Goal: Task Accomplishment & Management: Use online tool/utility

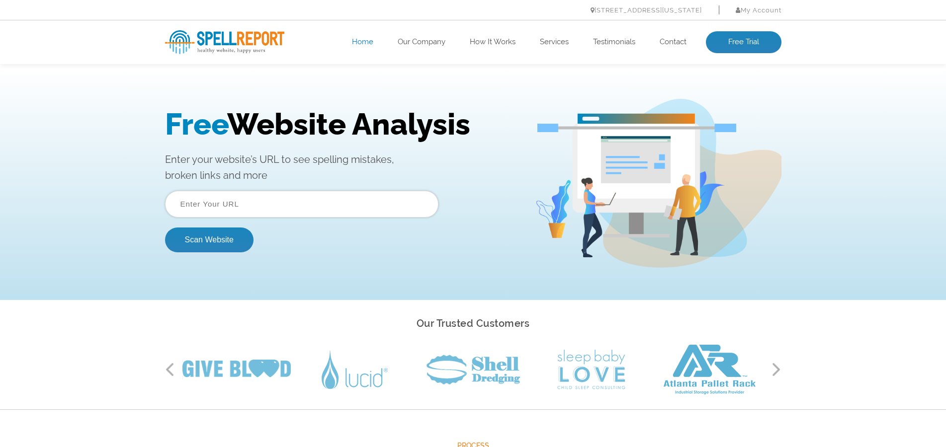
click at [197, 201] on input "text" at bounding box center [301, 204] width 273 height 27
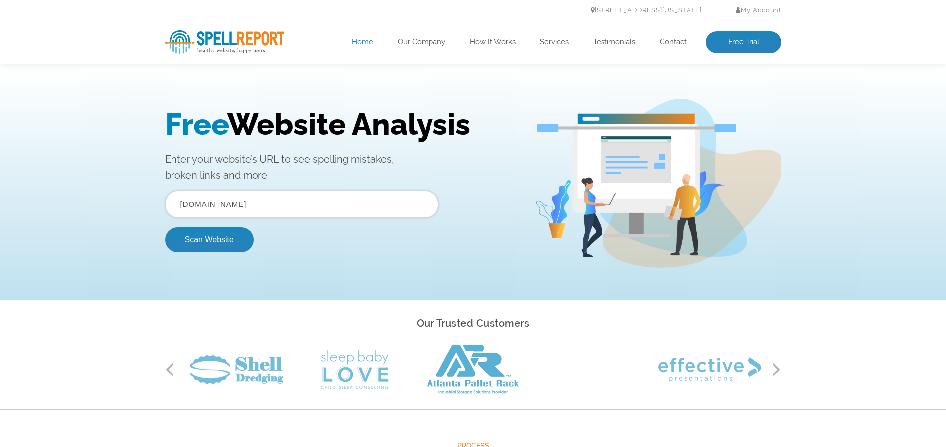
type input "[DOMAIN_NAME]"
click at [165, 228] on button "Scan Website" at bounding box center [209, 240] width 88 height 25
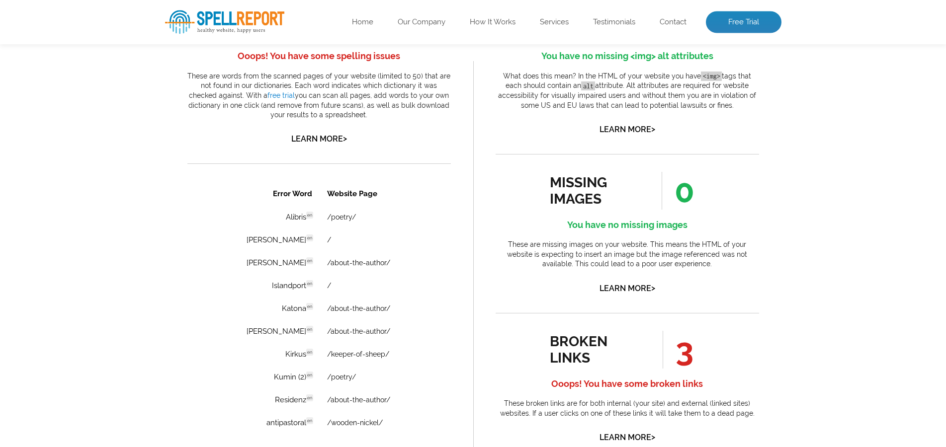
scroll to position [609, 0]
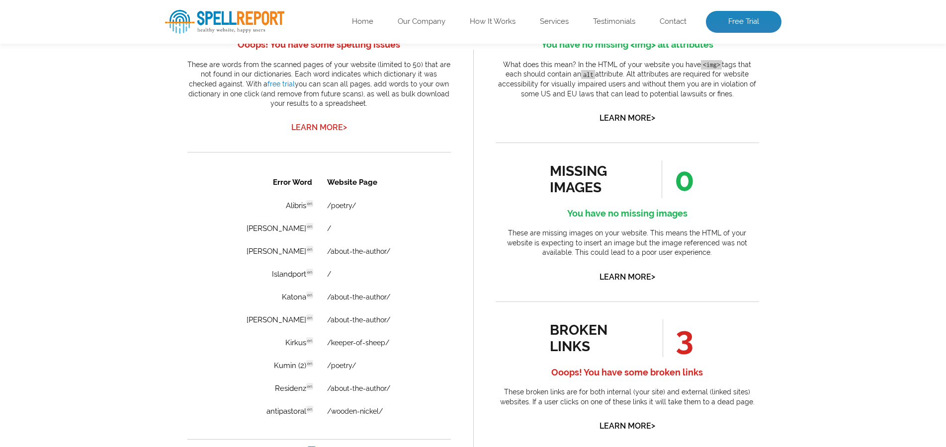
click at [325, 132] on link "Learn More >" at bounding box center [319, 127] width 56 height 9
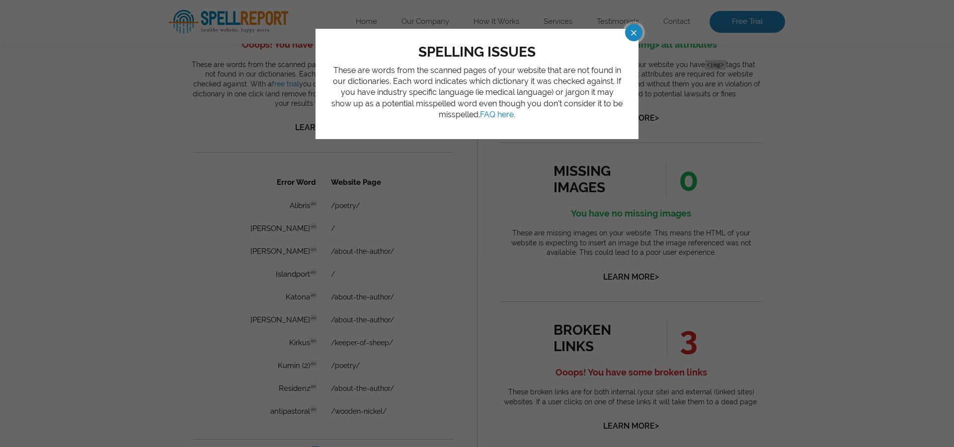
click at [396, 104] on p "These are words from the scanned pages of your website that are not found in ou…" at bounding box center [477, 93] width 293 height 56
click at [641, 25] on div "spelling issues These are words from the scanned pages of your website that are…" at bounding box center [477, 223] width 954 height 447
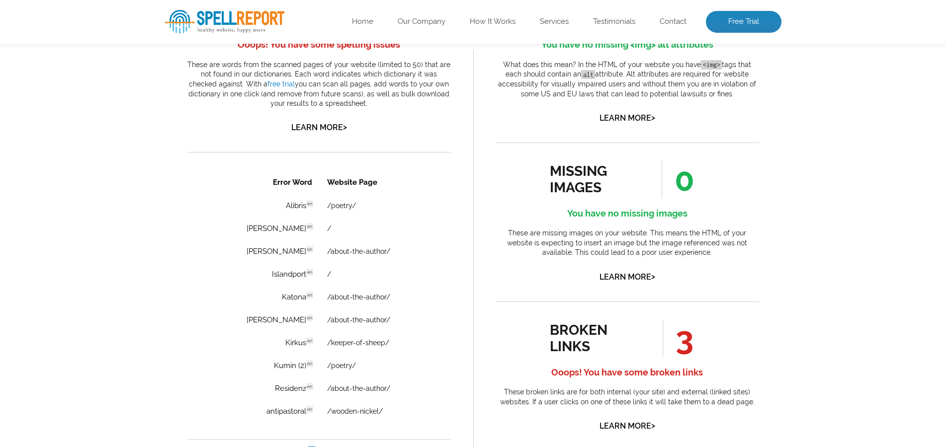
click at [362, 53] on h4 "Ooops! You have some spelling issues" at bounding box center [318, 45] width 263 height 16
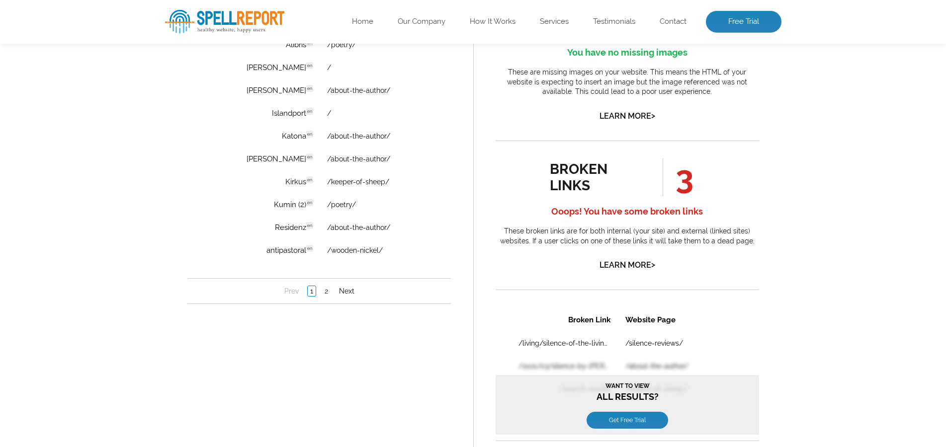
scroll to position [863, 0]
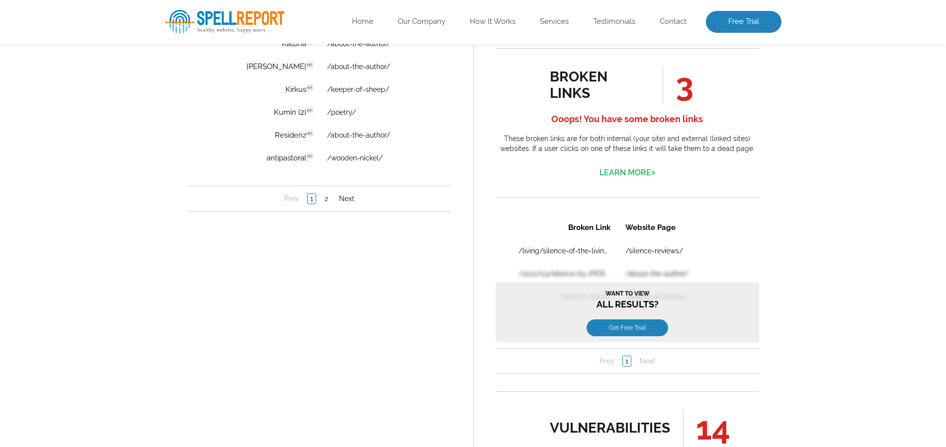
click at [634, 177] on link "Learn More >" at bounding box center [627, 172] width 56 height 9
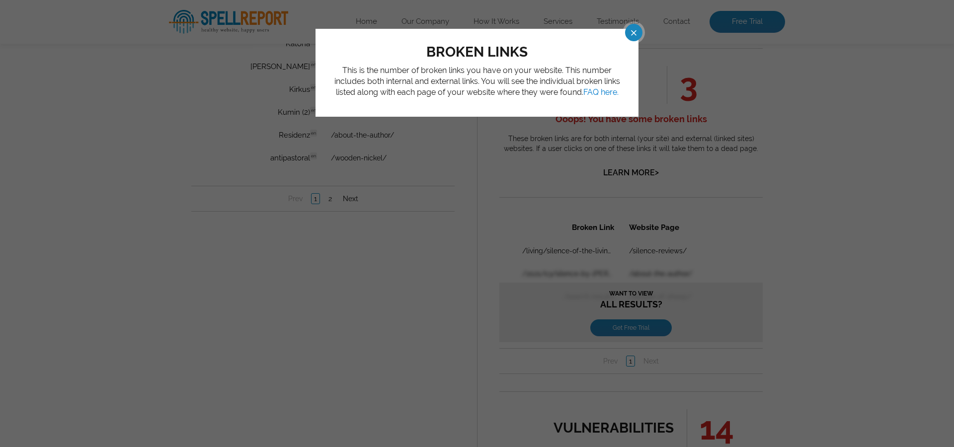
click at [634, 29] on span at bounding box center [624, 32] width 17 height 17
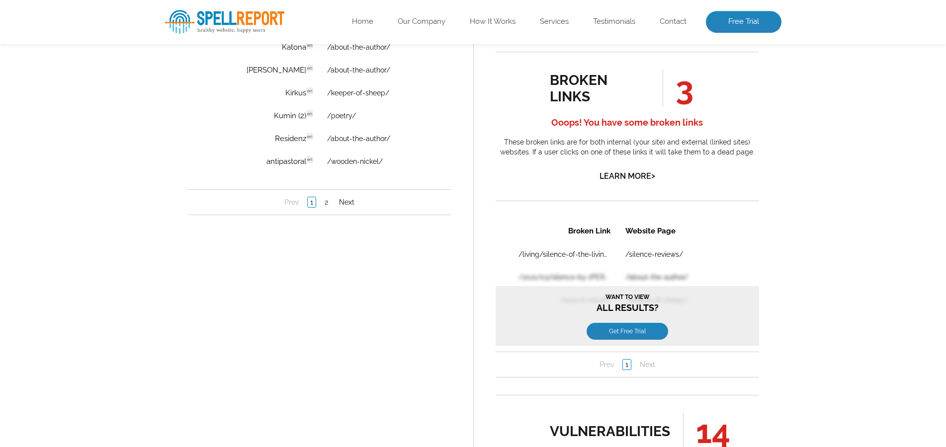
scroll to position [839, 0]
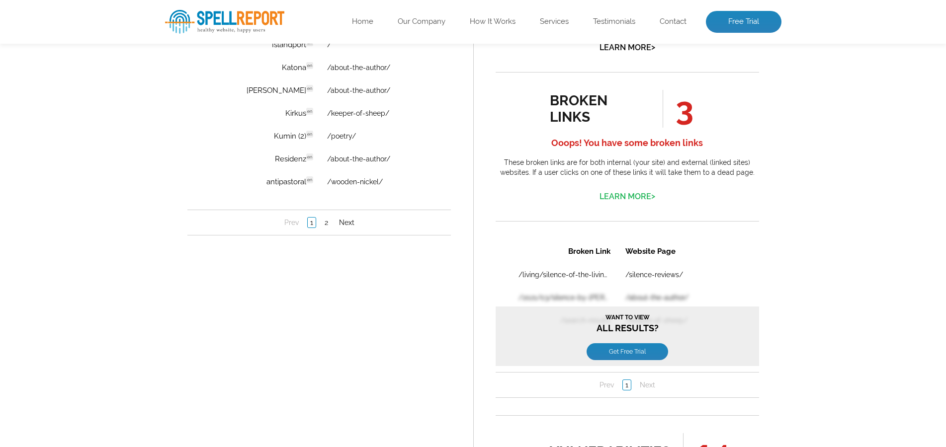
click at [631, 201] on link "Learn More >" at bounding box center [627, 196] width 56 height 9
click at [631, 318] on div "broken links This is the number of broken links you have on your website. This …" at bounding box center [477, 223] width 954 height 447
click at [349, 224] on link "Next" at bounding box center [346, 223] width 20 height 10
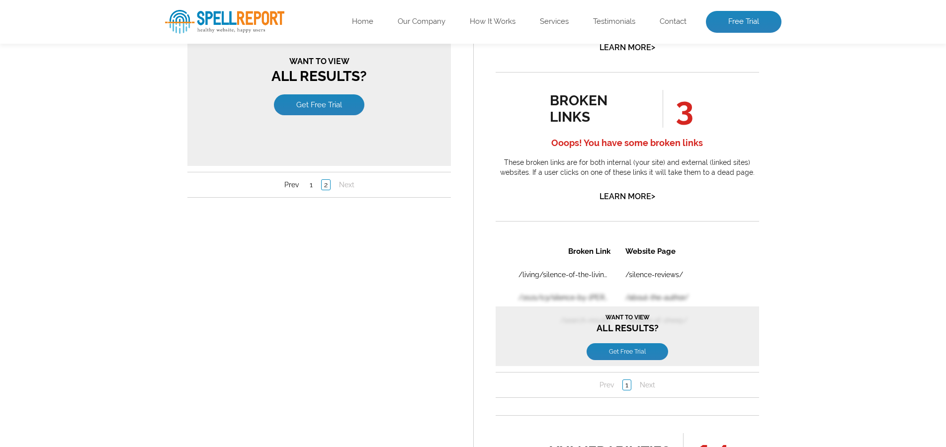
scroll to position [0, 0]
click at [418, 0] on table "Error Word Website Page Islandport en / Kumin en /poetry/ Colonna en /silence-r…" at bounding box center [319, 49] width 214 height 216
click at [631, 201] on link "Learn More >" at bounding box center [627, 196] width 56 height 9
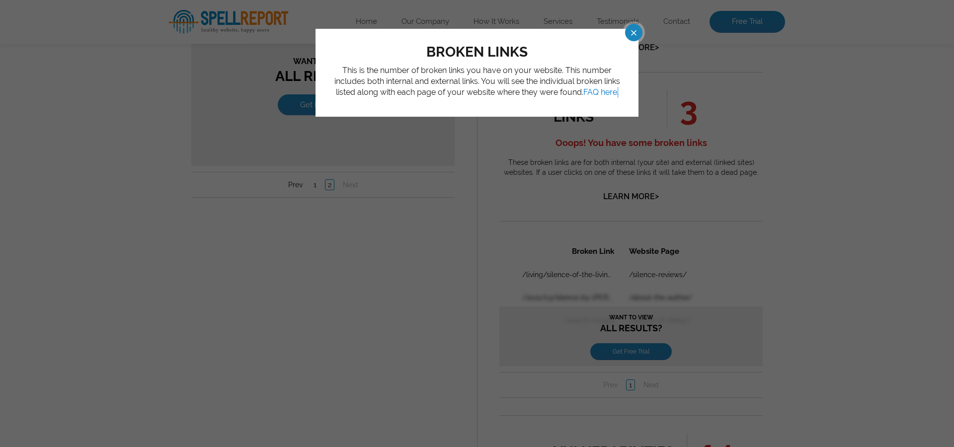
click at [634, 29] on span at bounding box center [624, 32] width 17 height 17
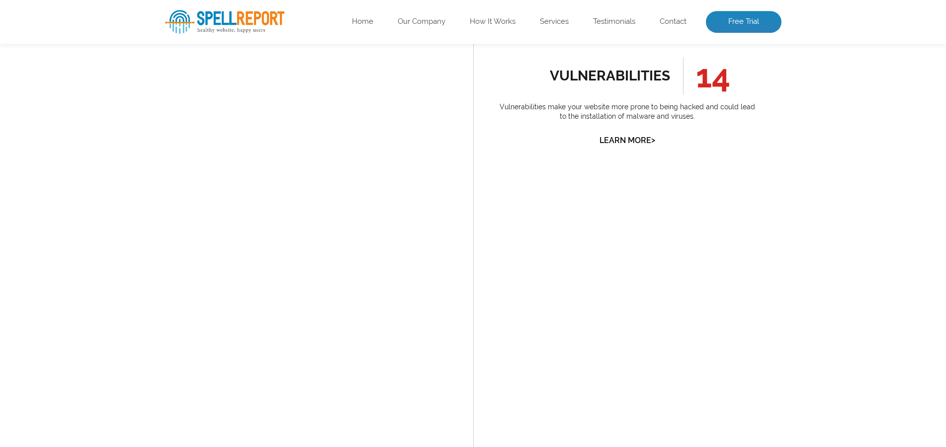
scroll to position [1236, 0]
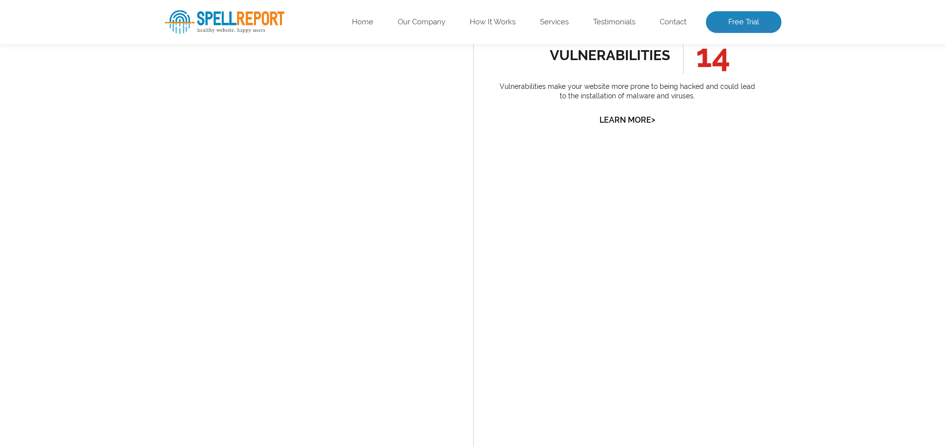
click at [627, 125] on link "Learn More >" at bounding box center [627, 119] width 56 height 9
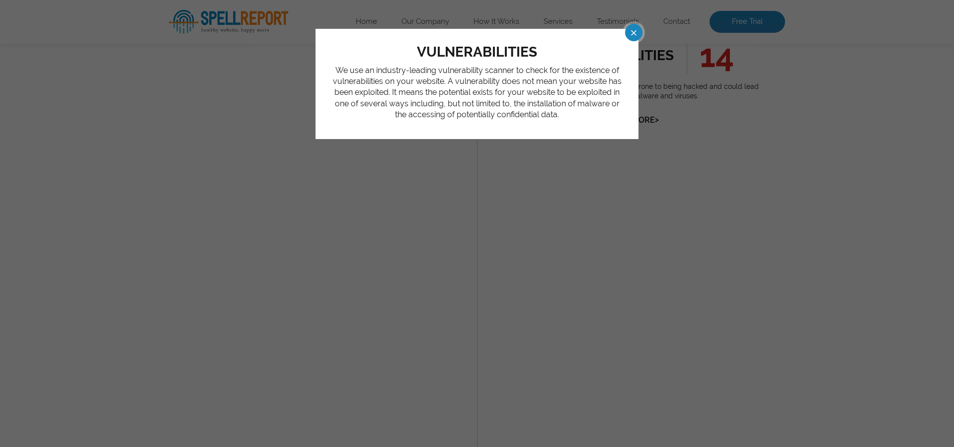
click at [633, 28] on span at bounding box center [624, 32] width 17 height 17
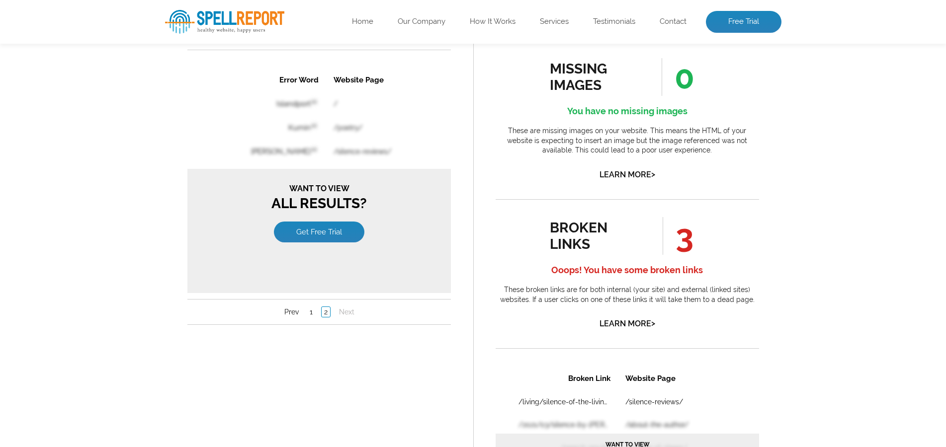
scroll to position [772, 0]
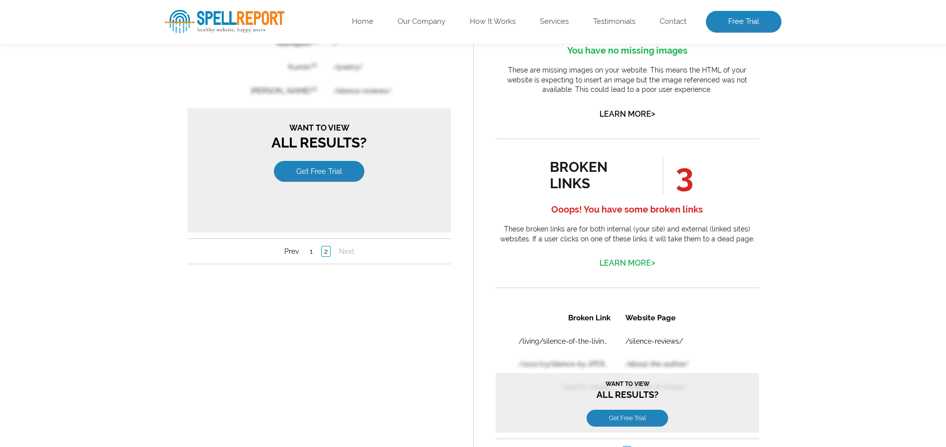
click at [647, 268] on link "Learn More >" at bounding box center [627, 262] width 56 height 9
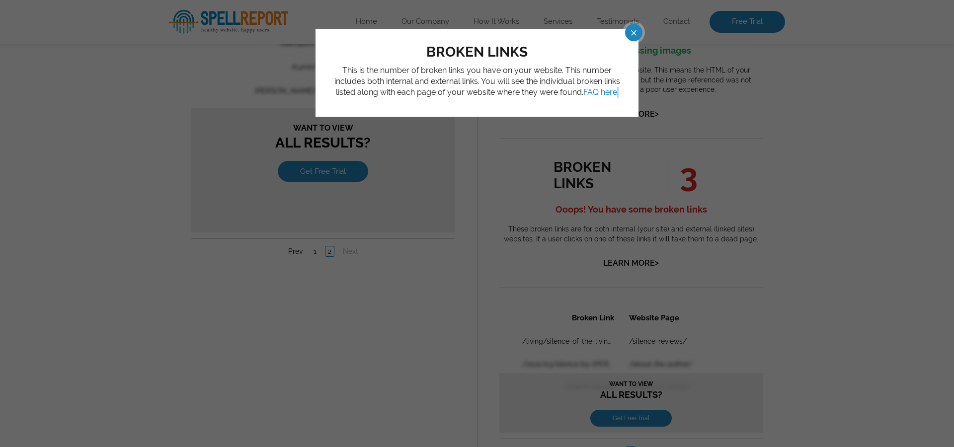
click at [634, 29] on span at bounding box center [624, 32] width 17 height 17
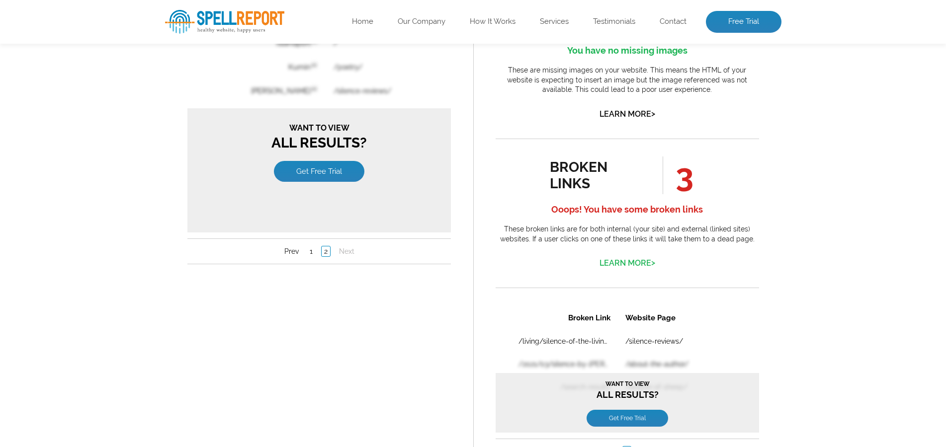
click at [628, 268] on link "Learn More >" at bounding box center [627, 262] width 56 height 9
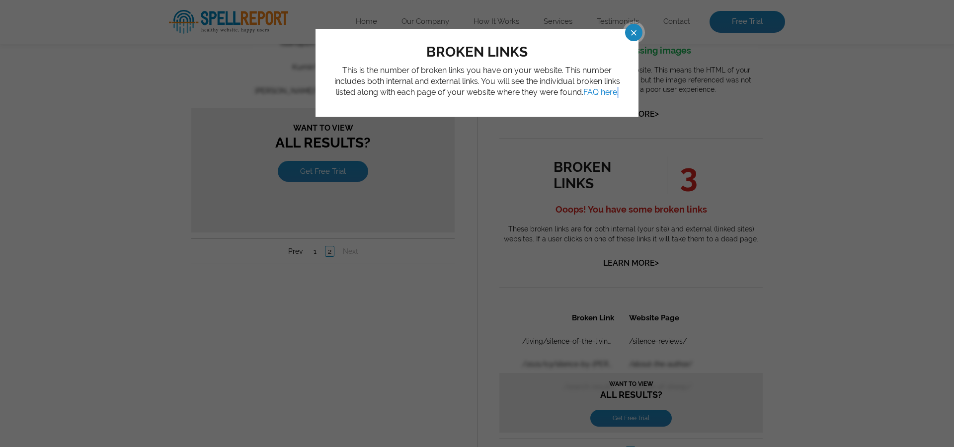
click at [632, 29] on span at bounding box center [624, 32] width 17 height 17
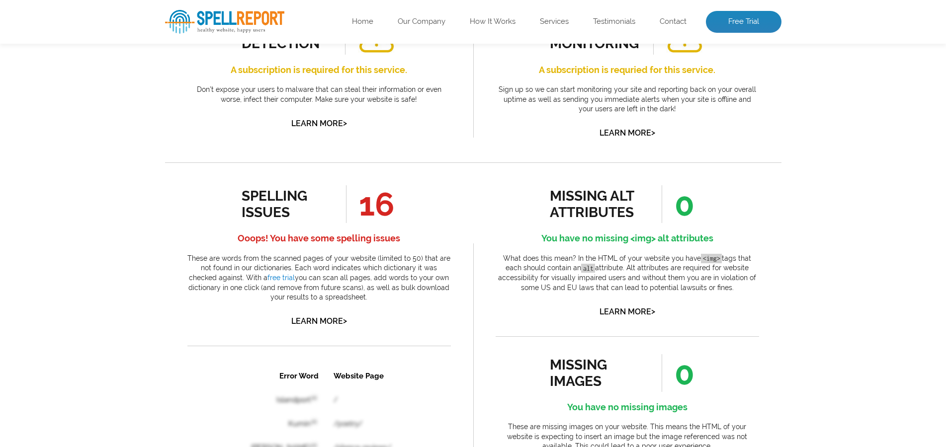
scroll to position [669, 0]
